Goal: Information Seeking & Learning: Check status

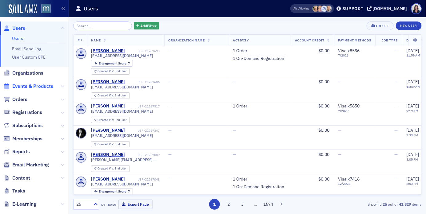
click at [28, 85] on span "Events & Products" at bounding box center [32, 86] width 41 height 7
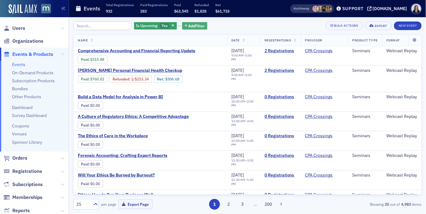
click at [189, 25] on span "Add Filter" at bounding box center [196, 26] width 16 height 6
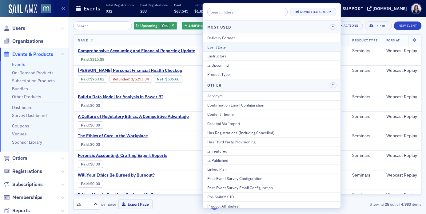
click at [219, 44] on div "Event Date" at bounding box center [271, 47] width 129 height 6
select select "7"
select select "2025"
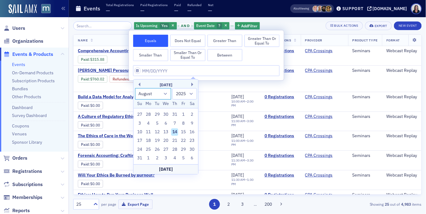
click at [166, 93] on select "January February March April May June July August September October November De…" at bounding box center [153, 93] width 36 height 11
select select "9"
click at [135, 88] on select "January February March April May June July August September October November De…" at bounding box center [153, 93] width 36 height 11
click at [175, 140] on div "23" at bounding box center [174, 140] width 7 height 7
type input "[DATE]"
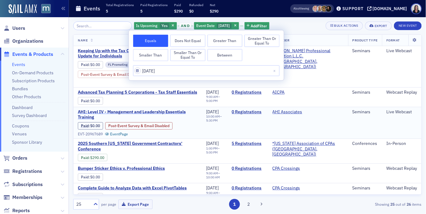
click at [194, 109] on span "AHI: Level IV - Management and Leadership Essentials Training" at bounding box center [138, 114] width 120 height 11
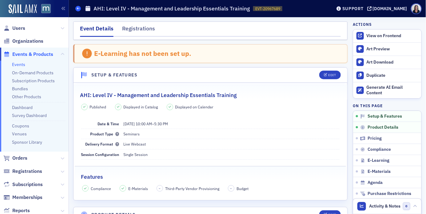
click at [78, 11] on span at bounding box center [78, 9] width 6 height 6
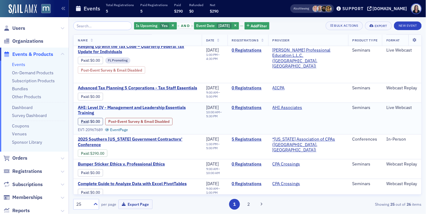
scroll to position [5, 0]
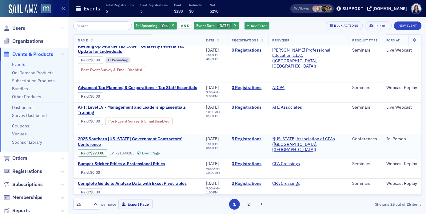
click at [263, 137] on link "5 Registrations" at bounding box center [248, 140] width 32 height 6
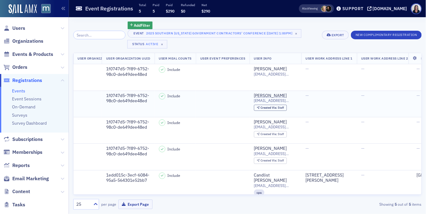
scroll to position [0, 1082]
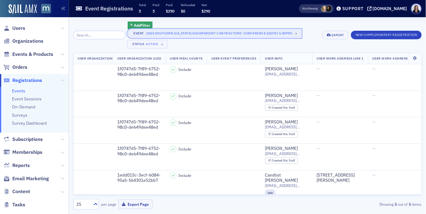
click at [217, 34] on div "2025 Southern [US_STATE] Government Contractors' Conference [[DATE] 1:00pm]" at bounding box center [219, 33] width 146 height 6
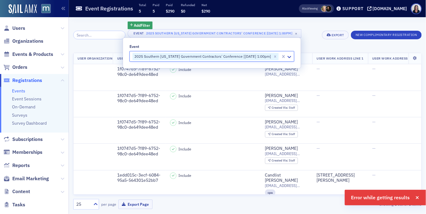
click at [211, 58] on div "2025 Southern [US_STATE] Government Contractors' Conference [[DATE] 1:00pm]" at bounding box center [202, 56] width 139 height 7
click at [113, 20] on div "Add Filter Event 2025 Southern [US_STATE] Government Contractors' Conference [[…" at bounding box center [247, 115] width 348 height 197
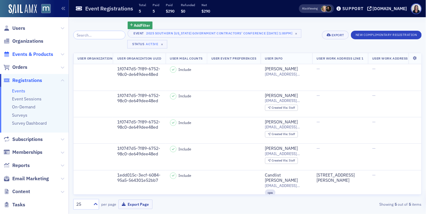
click at [45, 54] on span "Events & Products" at bounding box center [32, 54] width 41 height 7
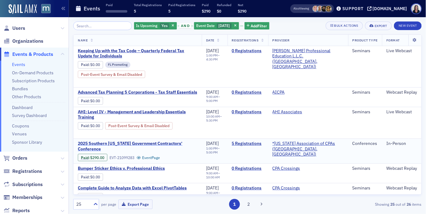
click at [163, 141] on span "2025 Southern [US_STATE] Government Contractors' Conference" at bounding box center [138, 146] width 120 height 11
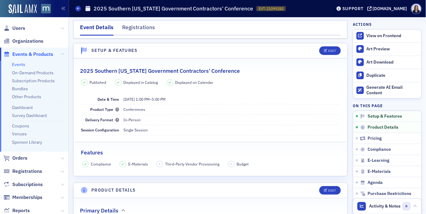
scroll to position [2, 0]
